Goal: Transaction & Acquisition: Purchase product/service

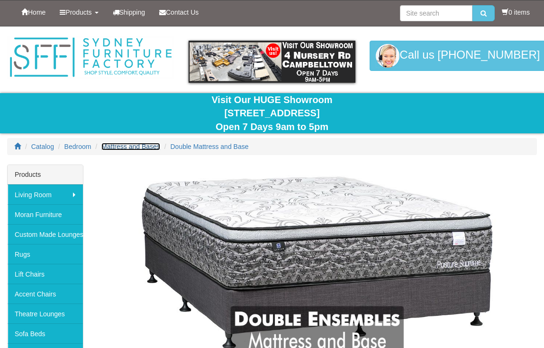
click at [133, 144] on span "Mattress and Bases" at bounding box center [130, 147] width 59 height 8
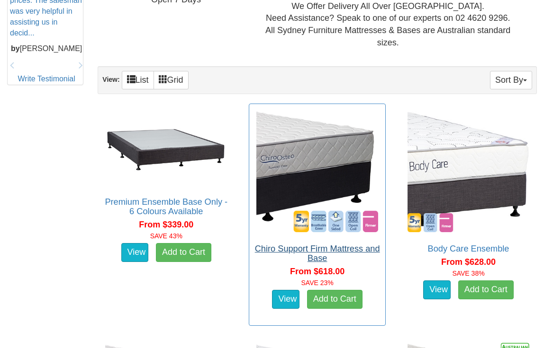
scroll to position [521, 0]
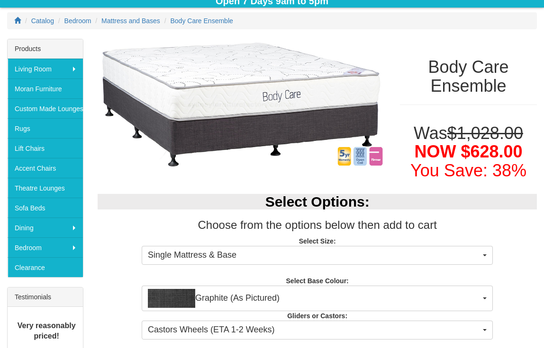
scroll to position [142, 0]
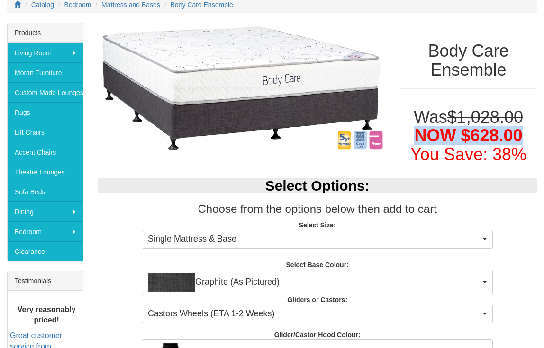
drag, startPoint x: 520, startPoint y: 136, endPoint x: 402, endPoint y: 135, distance: 118.8
click at [402, 135] on h1 "Was $1,028.00 NOW $628.00 You Save: 38%" at bounding box center [468, 136] width 137 height 56
click at [489, 138] on span "NOW $628.00" at bounding box center [468, 135] width 108 height 19
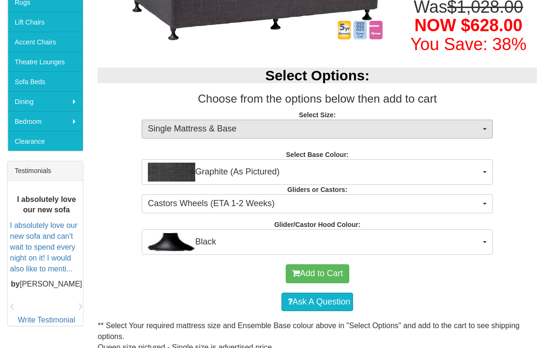
scroll to position [237, 0]
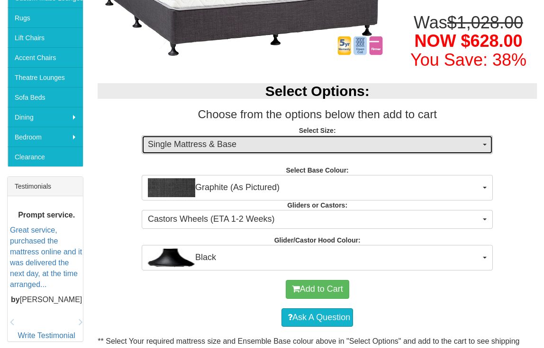
click at [324, 151] on button "Single Mattress & Base" at bounding box center [317, 144] width 351 height 19
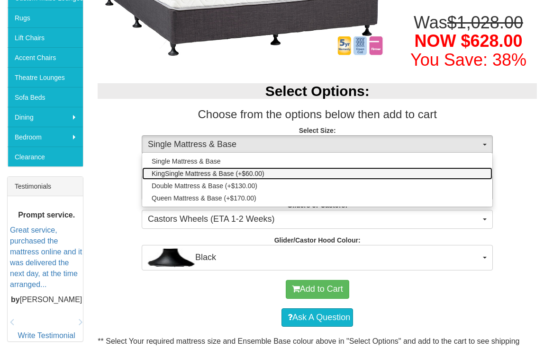
click at [235, 175] on span "KingSingle Mattress & Base (+$60.00)" at bounding box center [208, 173] width 113 height 9
select select "1200"
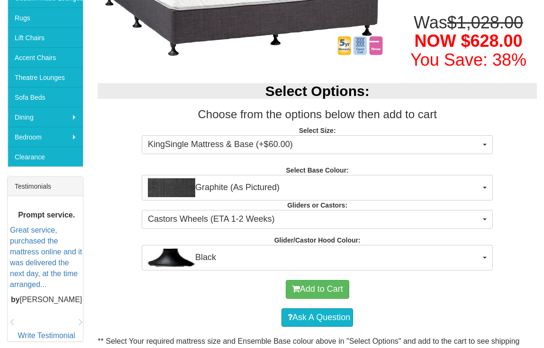
click at [518, 178] on div "Select Options: Choose from the options below then add to cart Select Size: Kin…" at bounding box center [316, 172] width 453 height 196
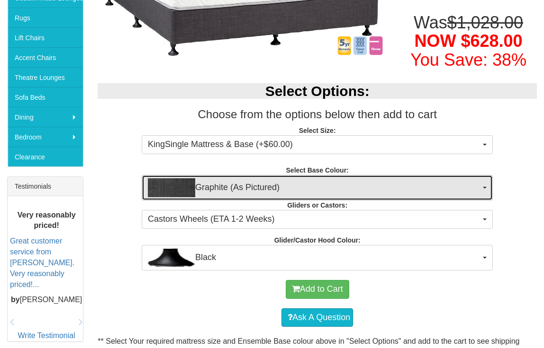
click at [460, 189] on span "Graphite (As Pictured)" at bounding box center [314, 187] width 332 height 19
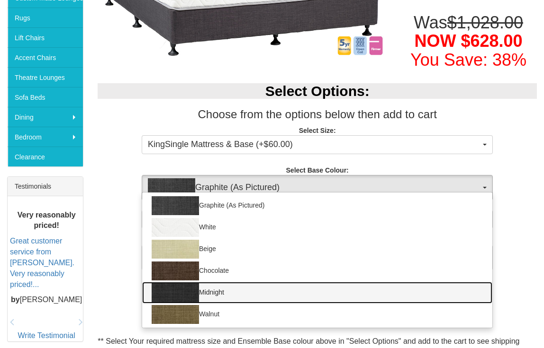
click at [284, 294] on link "Midnight" at bounding box center [317, 293] width 350 height 22
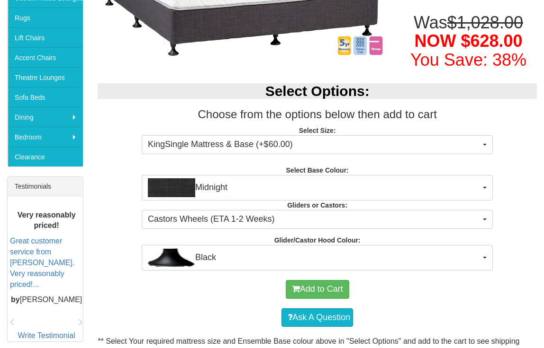
click at [523, 180] on div "Select Options: Choose from the options below then add to cart Select Size: Kin…" at bounding box center [316, 172] width 453 height 196
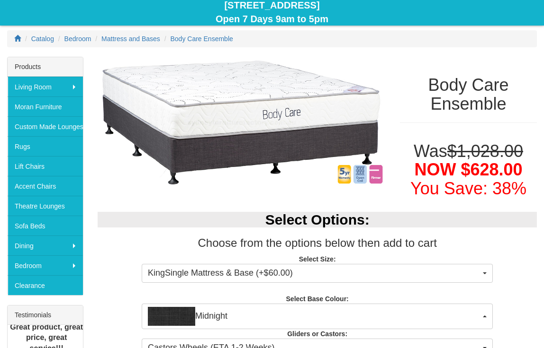
scroll to position [95, 0]
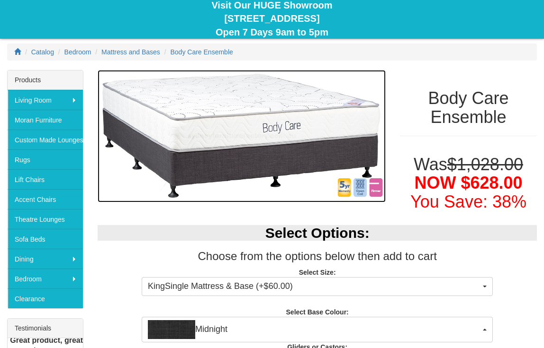
click at [299, 126] on img at bounding box center [242, 136] width 288 height 133
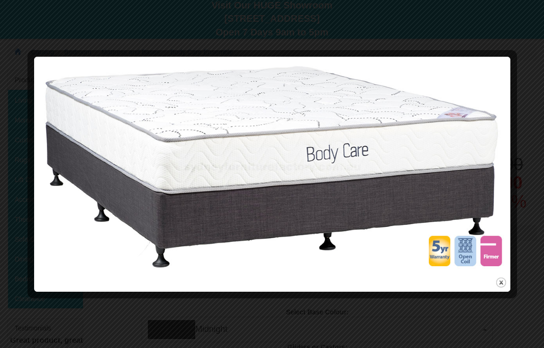
click at [519, 45] on div at bounding box center [272, 174] width 544 height 348
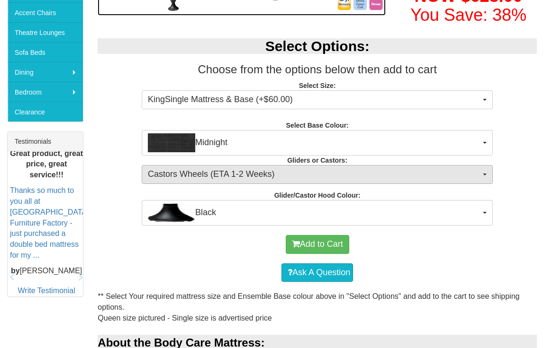
scroll to position [284, 0]
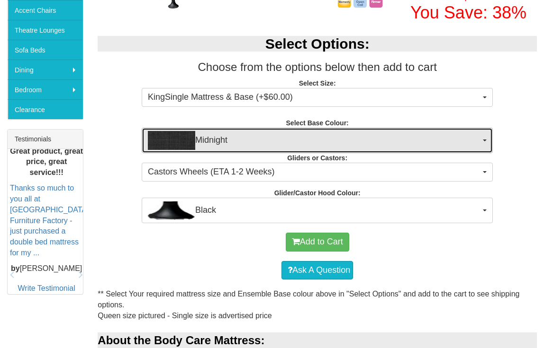
click at [235, 145] on span "Midnight" at bounding box center [314, 140] width 332 height 19
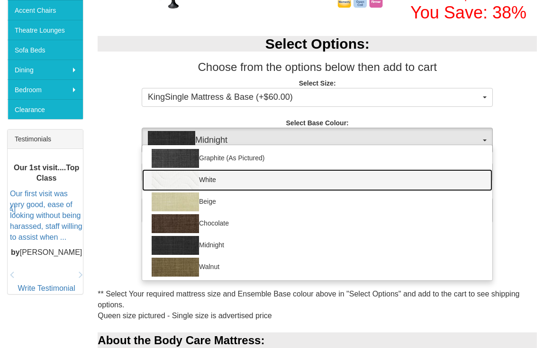
click at [223, 185] on link "White" at bounding box center [317, 181] width 350 height 22
select select "1204"
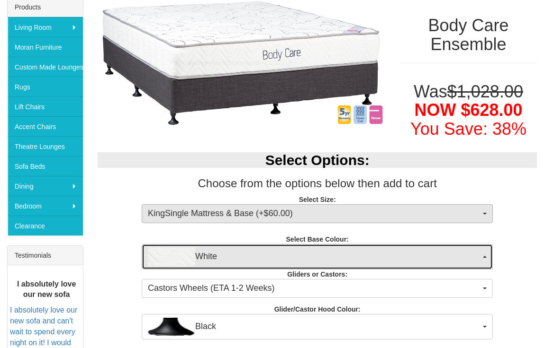
scroll to position [237, 0]
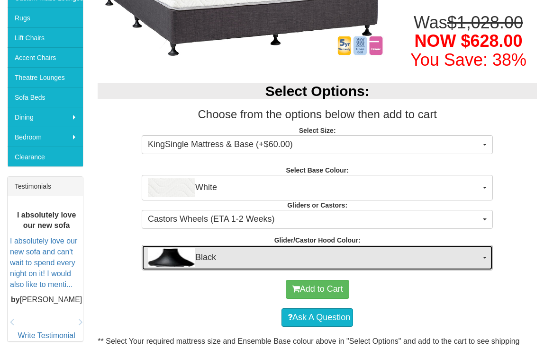
click at [237, 250] on span "Black" at bounding box center [314, 258] width 332 height 19
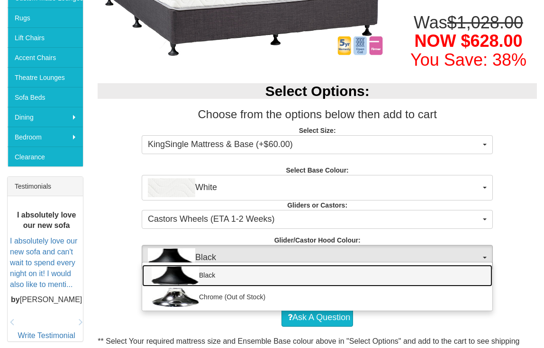
click at [232, 278] on link "Black" at bounding box center [317, 276] width 350 height 22
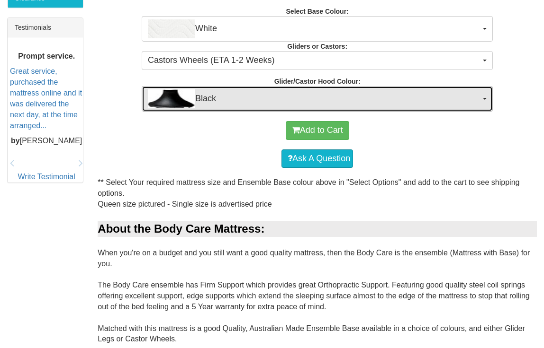
scroll to position [402, 0]
